Goal: Task Accomplishment & Management: Manage account settings

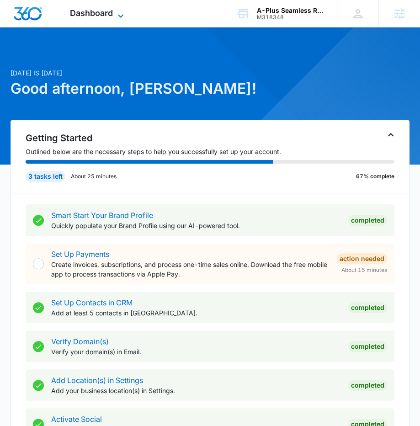
click at [117, 18] on icon at bounding box center [120, 16] width 11 height 11
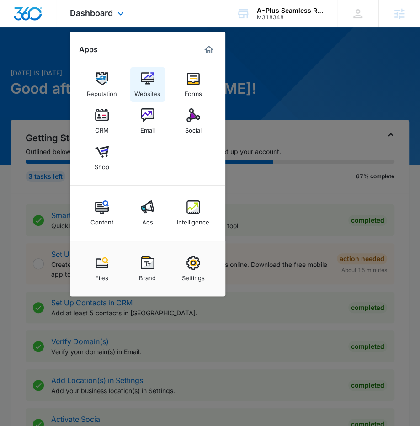
click at [156, 95] on div "Websites" at bounding box center [147, 91] width 26 height 12
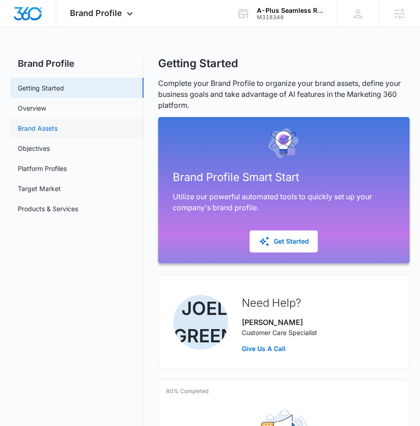
click at [40, 123] on link "Brand Assets" at bounding box center [38, 128] width 40 height 10
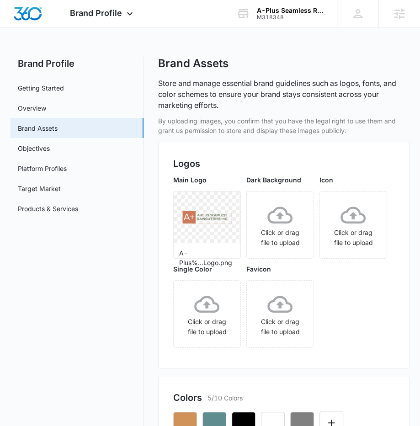
scroll to position [7, 0]
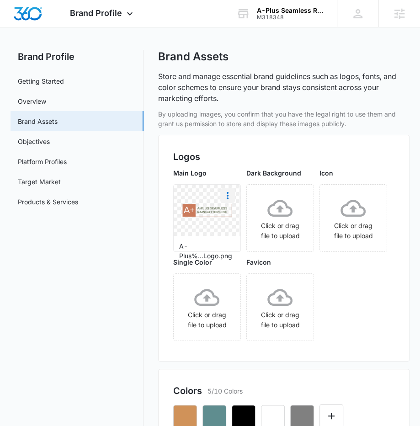
click at [227, 196] on icon "More" at bounding box center [227, 195] width 11 height 11
click at [240, 219] on div "Download" at bounding box center [247, 221] width 30 height 6
click at [106, 18] on div "Brand Profile Apps Reputation Websites Forms CRM Email Social Shop Content Ads …" at bounding box center [102, 13] width 93 height 27
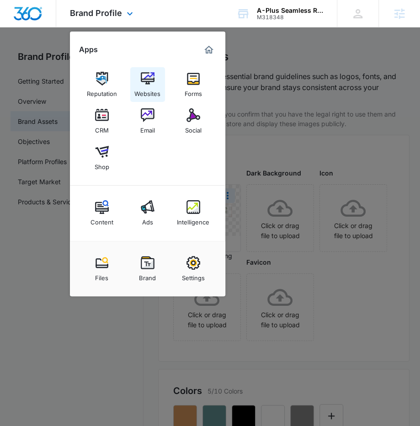
click at [155, 87] on div "Websites" at bounding box center [147, 91] width 26 height 12
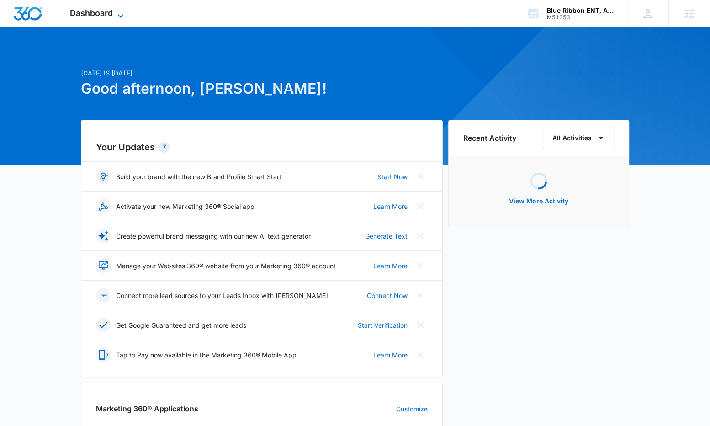
click at [115, 16] on icon at bounding box center [120, 16] width 11 height 11
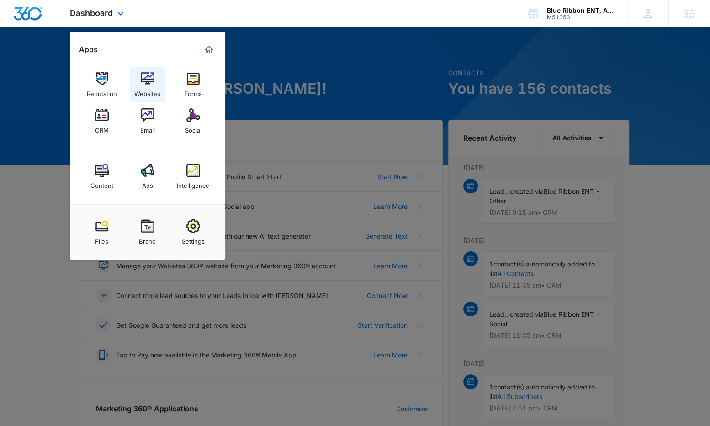
click at [147, 87] on div "Websites" at bounding box center [147, 91] width 26 height 12
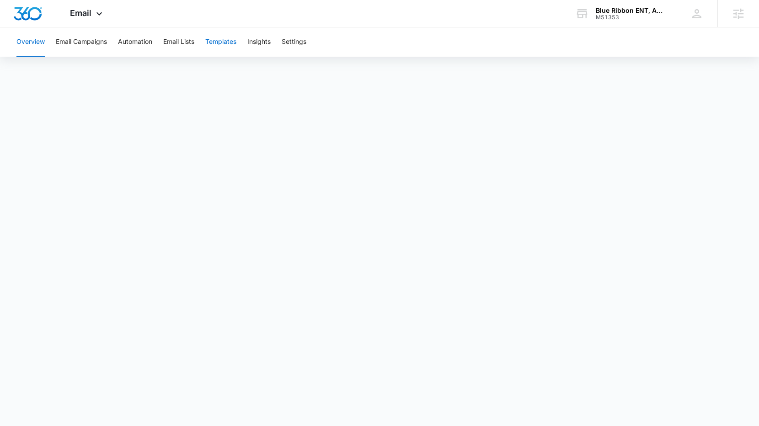
click at [223, 48] on button "Templates" at bounding box center [220, 41] width 31 height 29
click at [213, 53] on button "Templates" at bounding box center [220, 41] width 31 height 29
click at [174, 41] on button "Email Lists" at bounding box center [178, 41] width 31 height 29
click at [232, 43] on button "Templates" at bounding box center [220, 41] width 31 height 29
click at [136, 44] on button "Automation" at bounding box center [135, 41] width 34 height 29
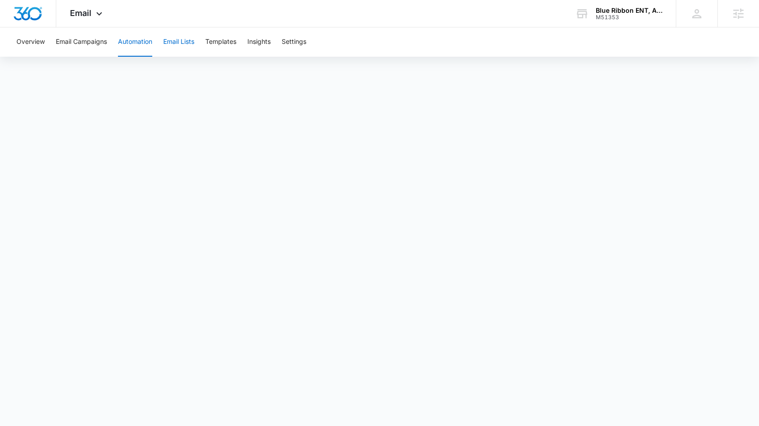
click at [186, 43] on button "Email Lists" at bounding box center [178, 41] width 31 height 29
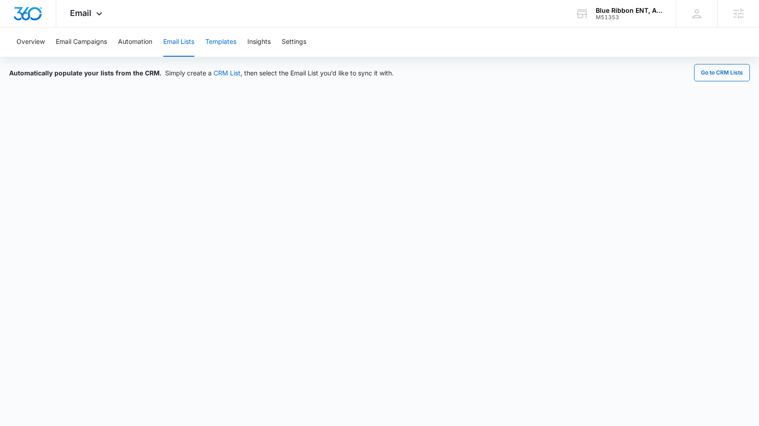
click at [218, 42] on button "Templates" at bounding box center [220, 41] width 31 height 29
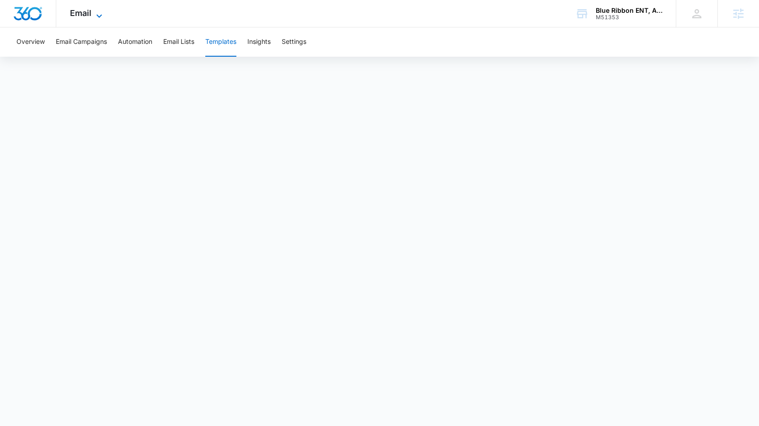
click at [95, 13] on icon at bounding box center [99, 16] width 11 height 11
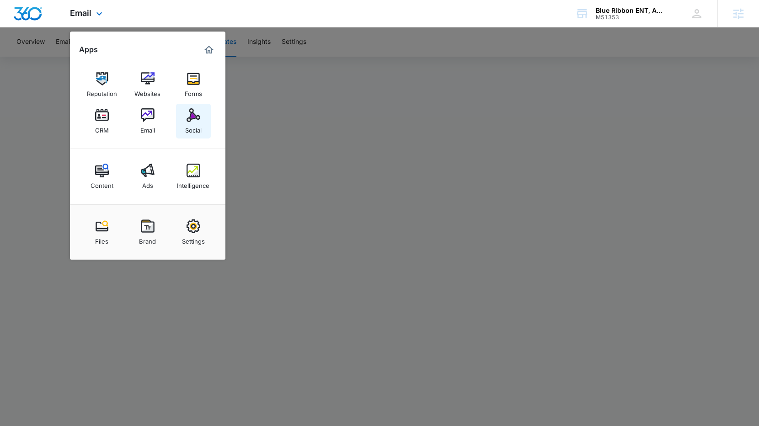
click at [201, 117] on link "Social" at bounding box center [193, 121] width 35 height 35
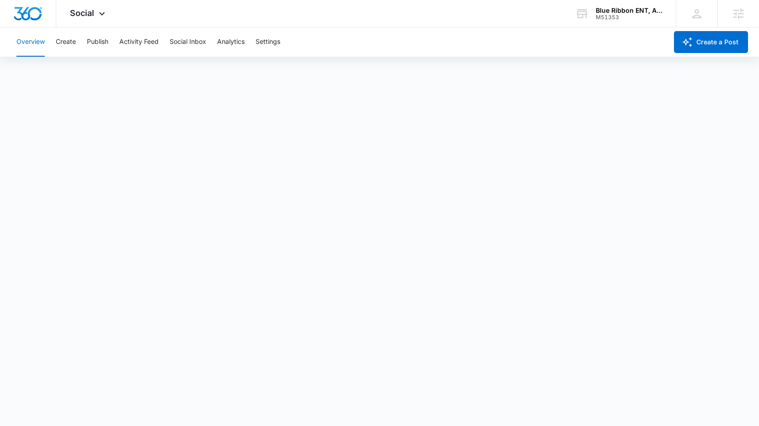
click at [79, 38] on div "Overview Create Publish Activity Feed Social Inbox Analytics Settings" at bounding box center [339, 41] width 656 height 29
drag, startPoint x: 69, startPoint y: 40, endPoint x: 77, endPoint y: 40, distance: 7.8
click at [69, 40] on button "Create" at bounding box center [66, 41] width 20 height 29
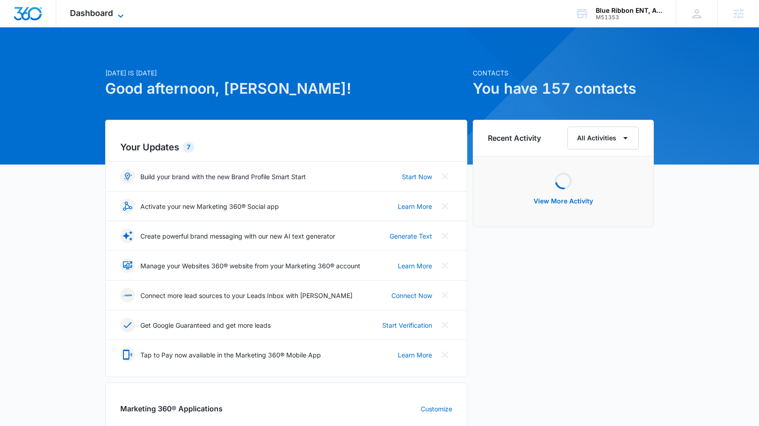
click at [120, 11] on icon at bounding box center [120, 16] width 11 height 11
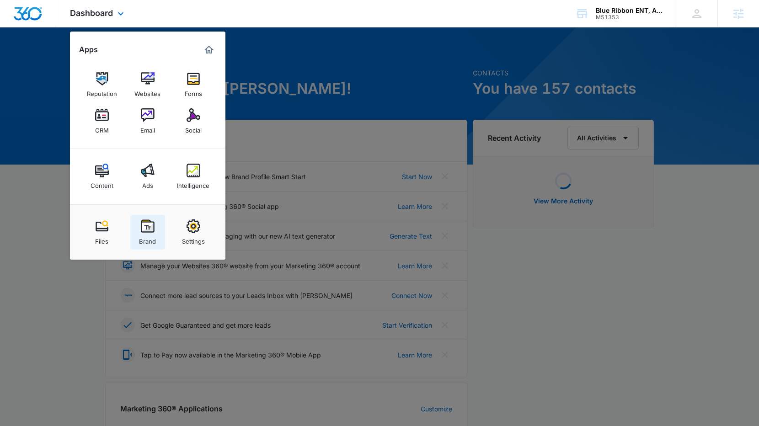
click at [147, 224] on img at bounding box center [148, 226] width 14 height 14
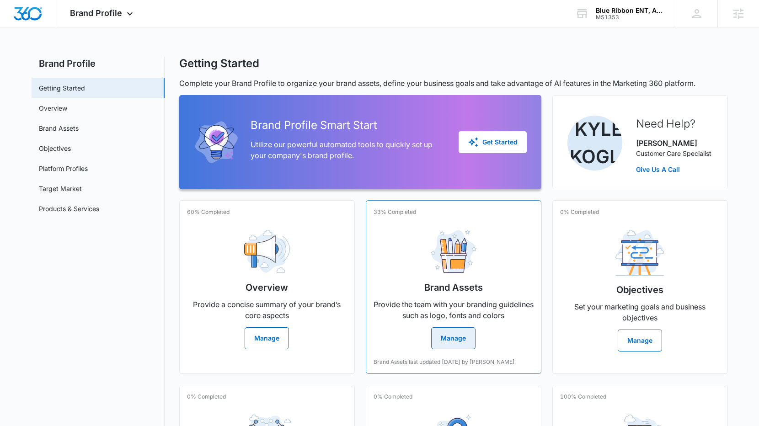
click at [421, 288] on div "Brand Assets Provide the team with your branding guidelines such as logo, fonts…" at bounding box center [453, 286] width 160 height 127
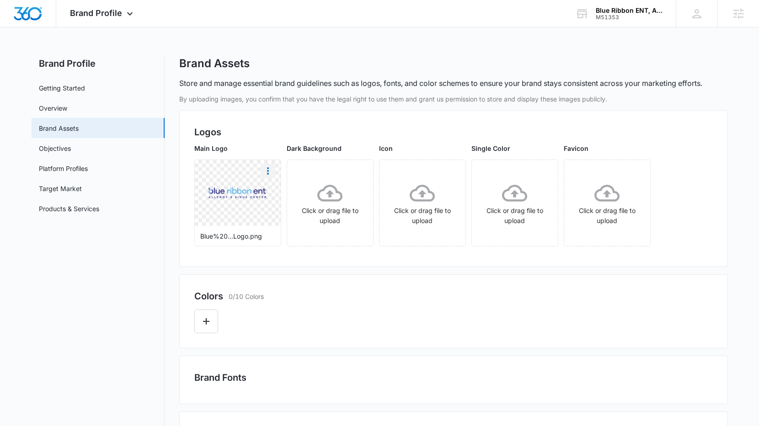
click at [269, 172] on icon "More" at bounding box center [267, 170] width 11 height 11
click at [283, 195] on div "Download" at bounding box center [287, 196] width 30 height 6
click at [133, 12] on icon at bounding box center [129, 16] width 11 height 11
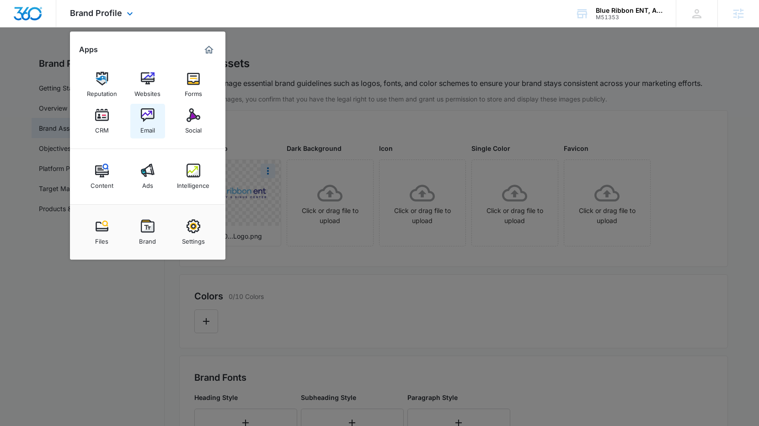
click at [151, 137] on link "Email" at bounding box center [147, 121] width 35 height 35
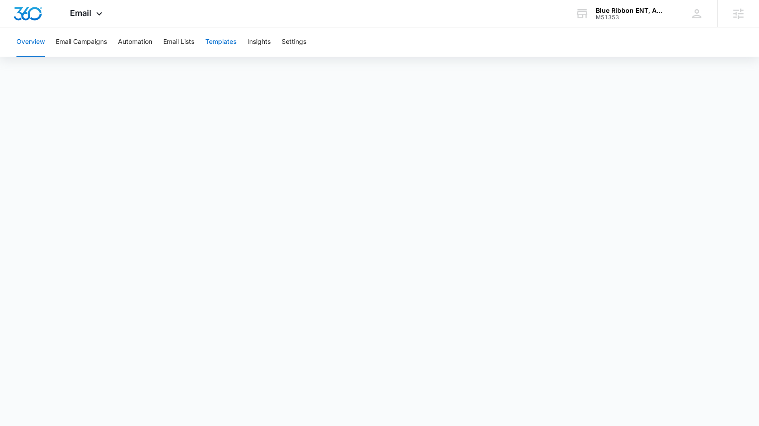
click at [227, 37] on button "Templates" at bounding box center [220, 41] width 31 height 29
